Goal: Task Accomplishment & Management: Use online tool/utility

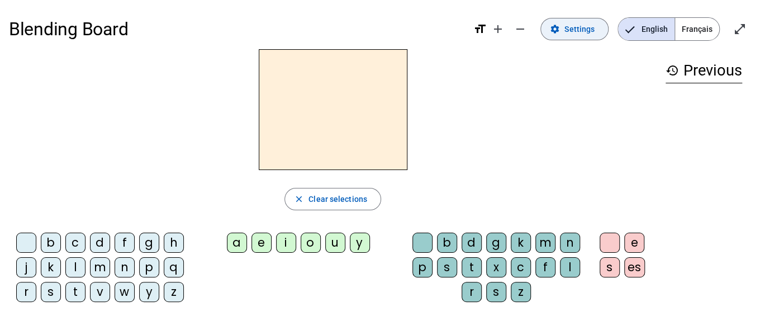
click at [566, 21] on span at bounding box center [574, 29] width 67 height 27
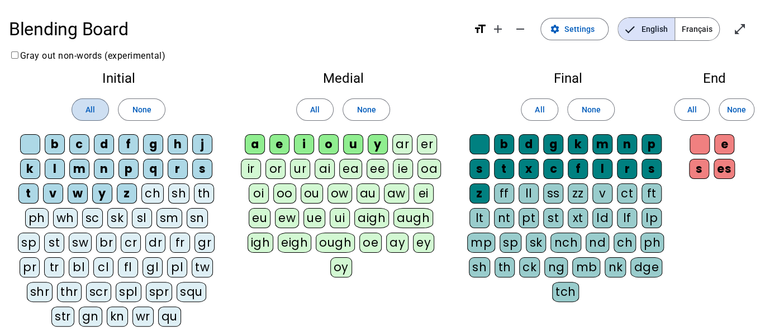
click at [72, 111] on span at bounding box center [90, 109] width 36 height 27
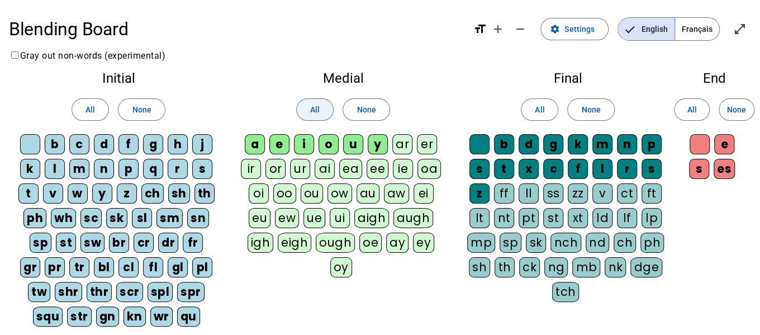
click at [321, 102] on span at bounding box center [315, 109] width 36 height 27
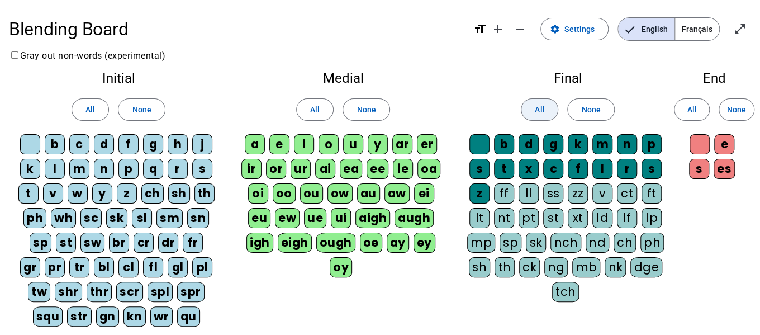
click at [537, 113] on span "All" at bounding box center [540, 109] width 10 height 13
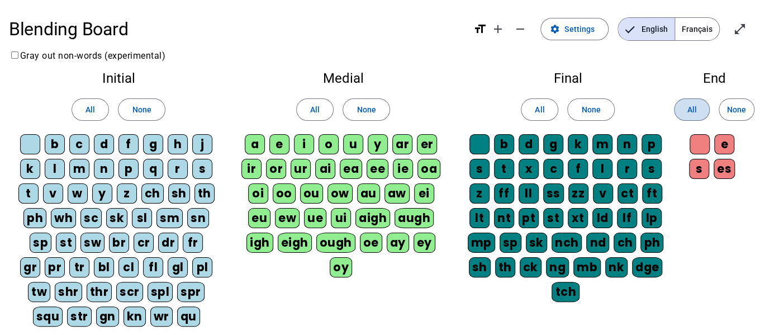
click at [691, 114] on span "All" at bounding box center [692, 109] width 10 height 13
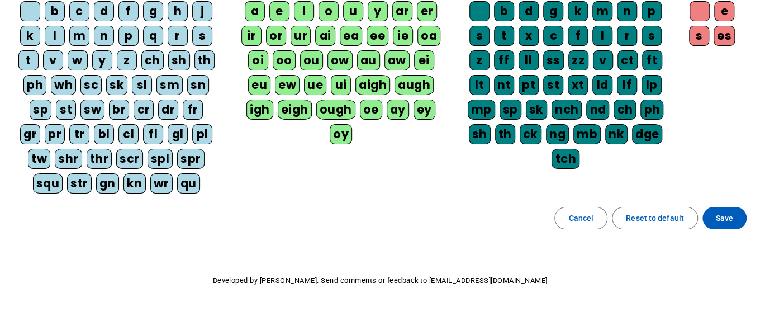
scroll to position [141, 0]
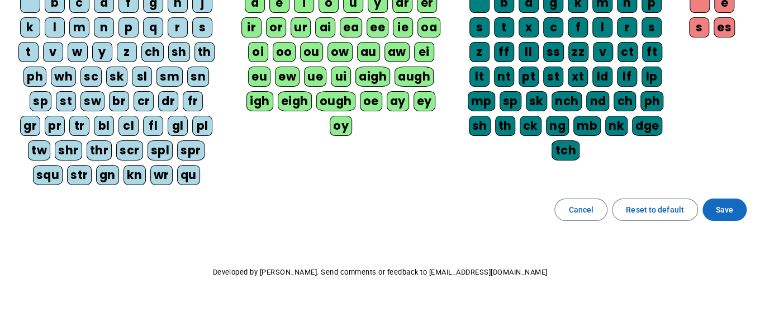
click at [733, 207] on span at bounding box center [725, 209] width 44 height 27
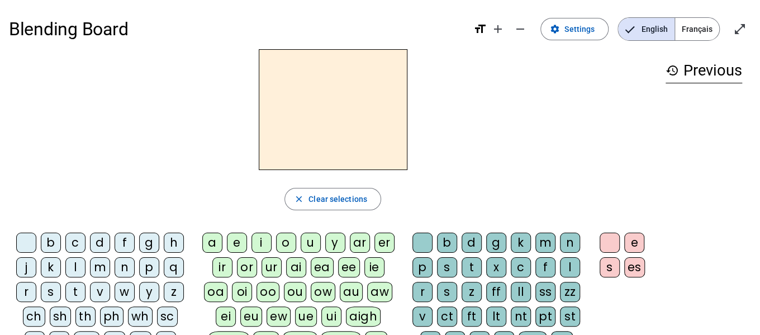
click at [713, 25] on span "Français" at bounding box center [697, 29] width 44 height 22
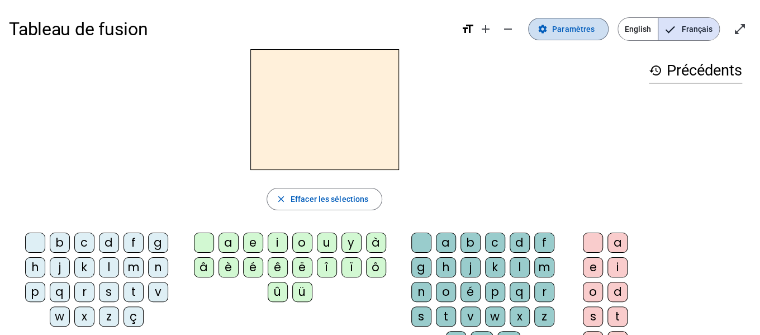
click at [567, 32] on span "Paramètres" at bounding box center [573, 28] width 42 height 13
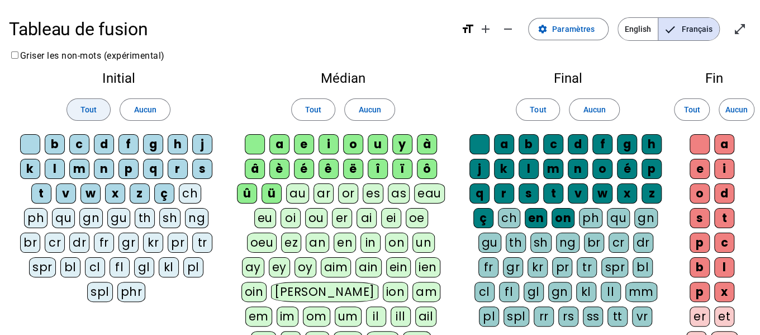
click at [102, 103] on span at bounding box center [88, 109] width 43 height 27
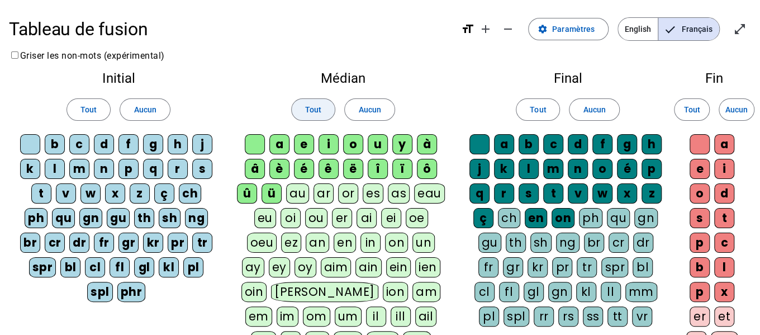
click at [323, 111] on span at bounding box center [313, 109] width 43 height 27
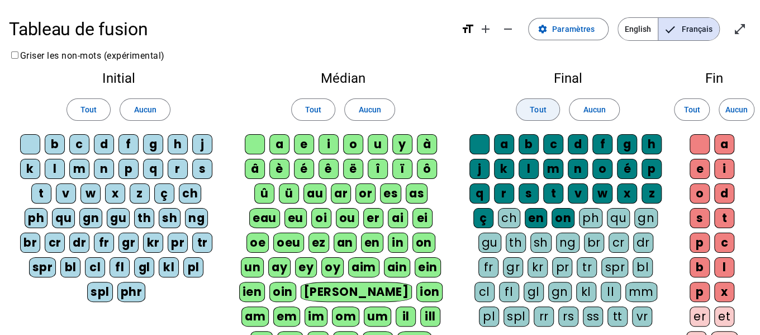
click at [551, 113] on span at bounding box center [538, 109] width 43 height 27
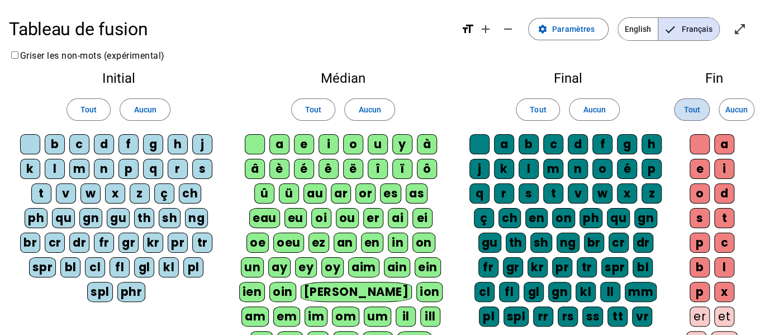
click at [698, 103] on span "Tout" at bounding box center [692, 109] width 16 height 13
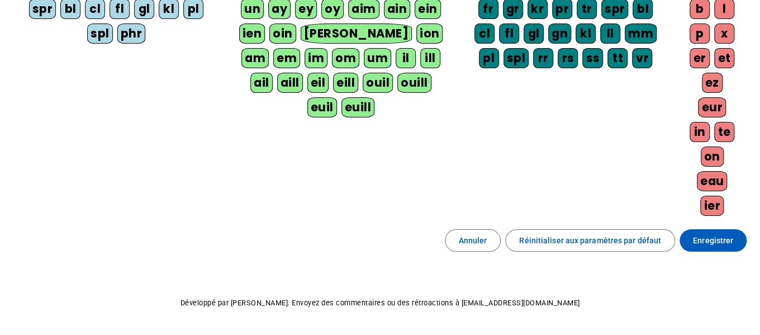
scroll to position [287, 0]
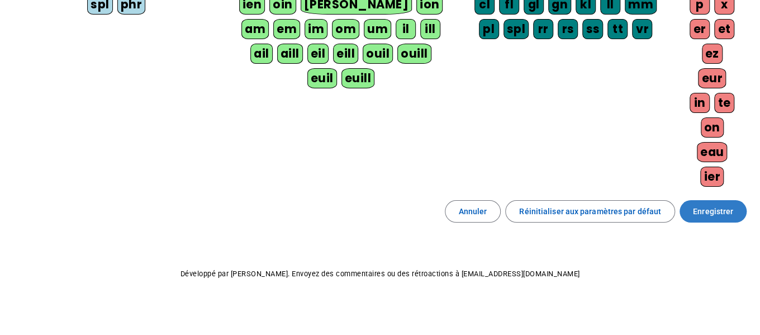
click at [716, 205] on span "Enregistrer" at bounding box center [713, 211] width 40 height 13
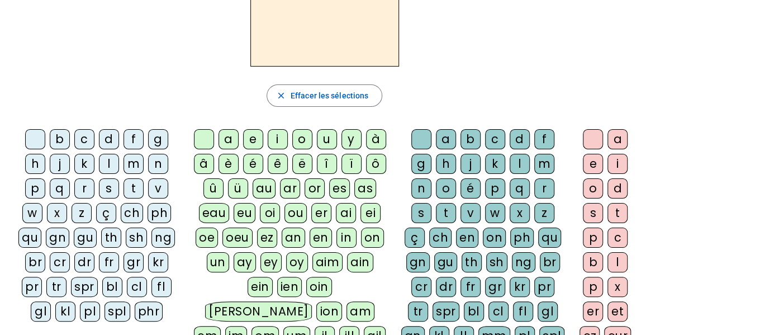
scroll to position [0, 0]
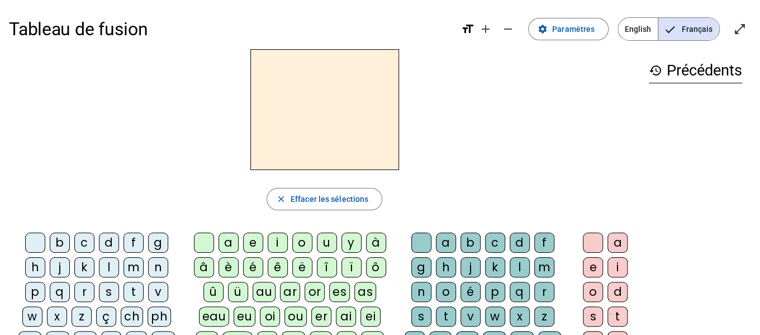
click at [124, 266] on div "m" at bounding box center [134, 267] width 20 height 20
click at [229, 245] on div "a" at bounding box center [229, 243] width 20 height 20
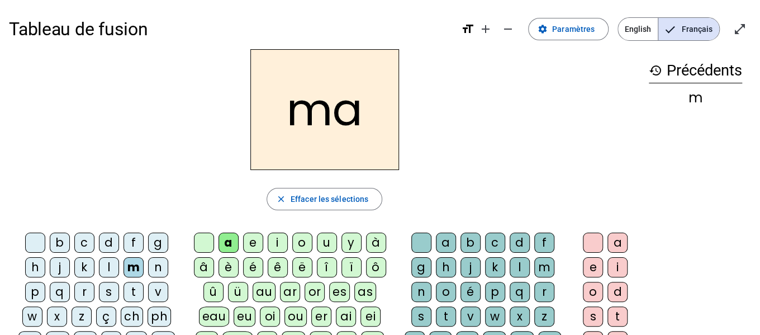
click at [432, 306] on div "s" at bounding box center [421, 316] width 20 height 20
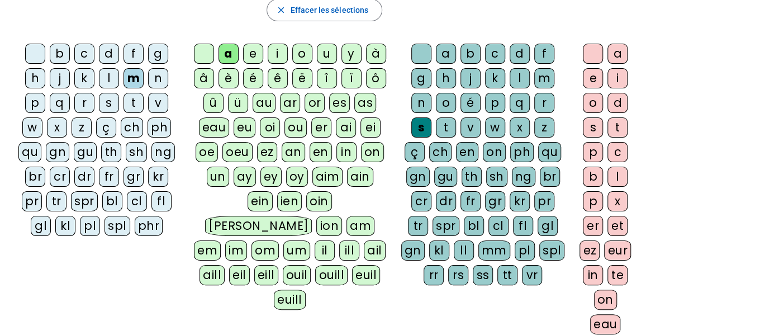
scroll to position [190, 0]
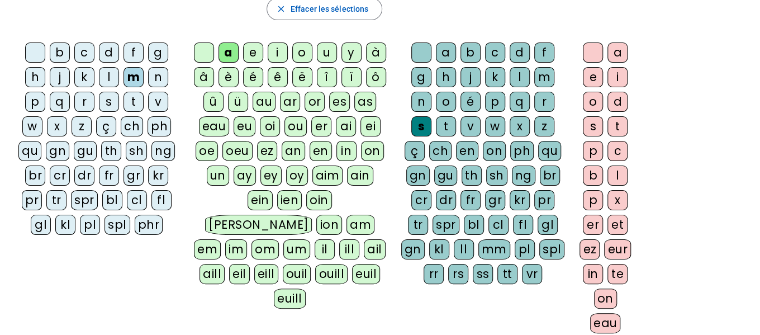
click at [593, 217] on div "er" at bounding box center [593, 225] width 20 height 20
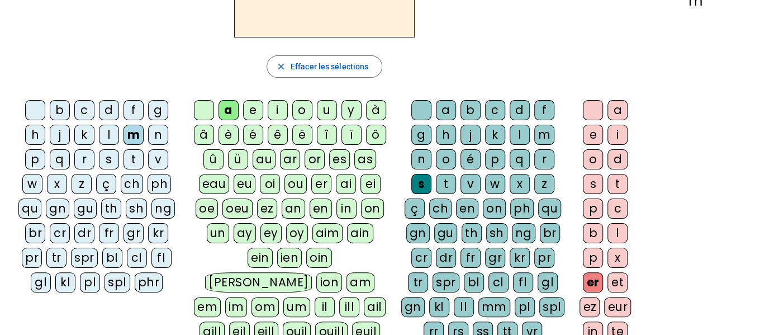
scroll to position [135, 0]
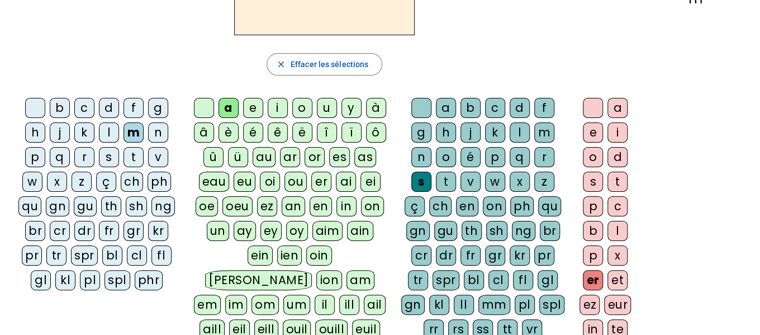
click at [493, 319] on div "ss" at bounding box center [483, 329] width 20 height 20
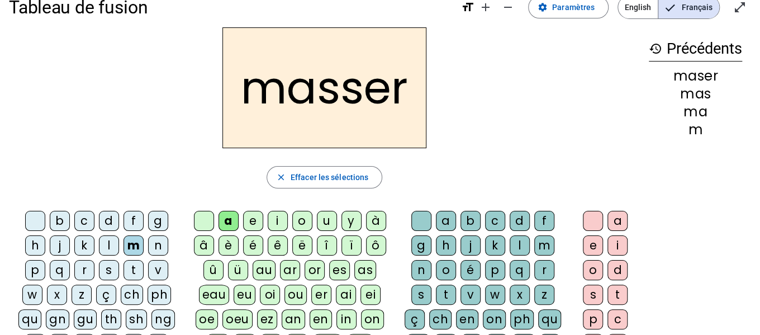
scroll to position [0, 0]
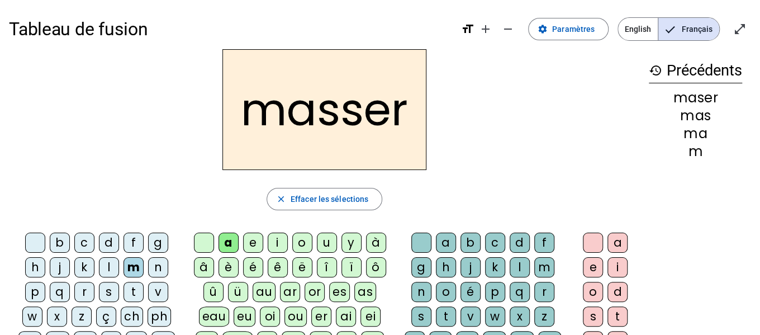
click at [99, 263] on div "l" at bounding box center [109, 267] width 20 height 20
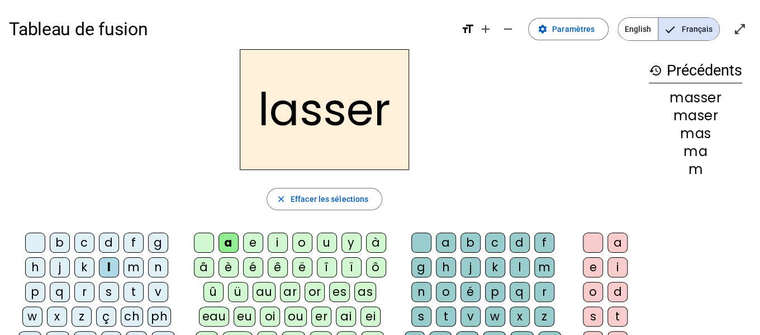
click at [74, 237] on div "c" at bounding box center [84, 243] width 20 height 20
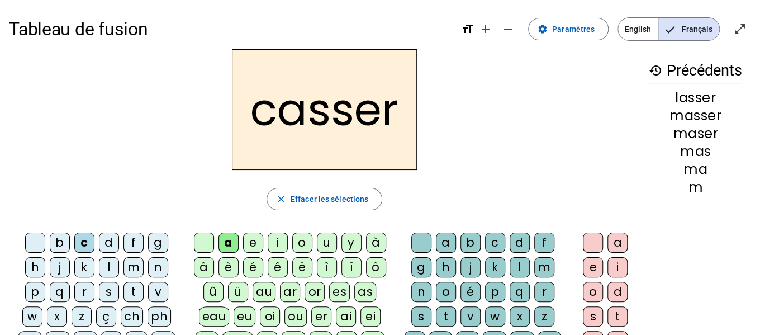
click at [182, 162] on div "casser" at bounding box center [324, 109] width 631 height 121
click at [45, 282] on div "p" at bounding box center [35, 292] width 20 height 20
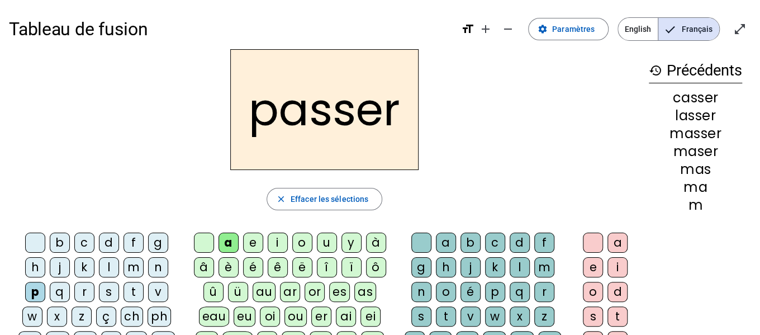
click at [124, 294] on div "t" at bounding box center [134, 292] width 20 height 20
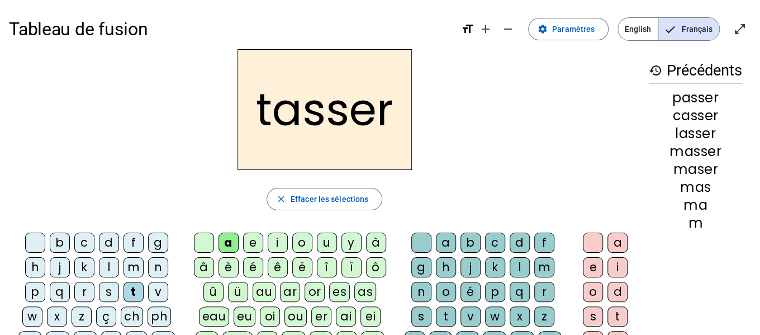
click at [292, 318] on div "ou" at bounding box center [296, 316] width 22 height 20
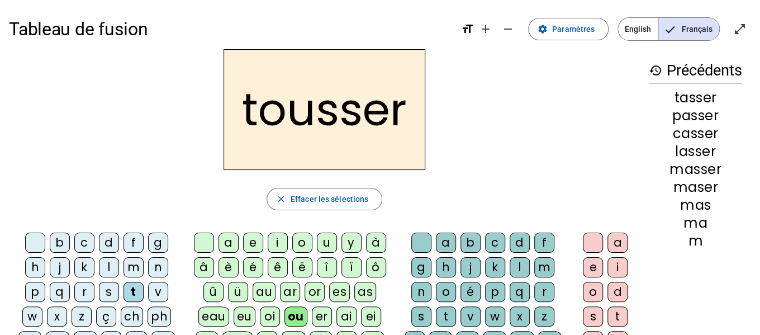
click at [45, 282] on div "p" at bounding box center [35, 292] width 20 height 20
